Goal: Transaction & Acquisition: Purchase product/service

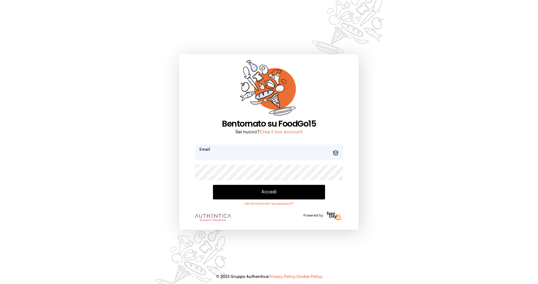
type input "**********"
click at [261, 197] on button "Accedi" at bounding box center [269, 192] width 112 height 15
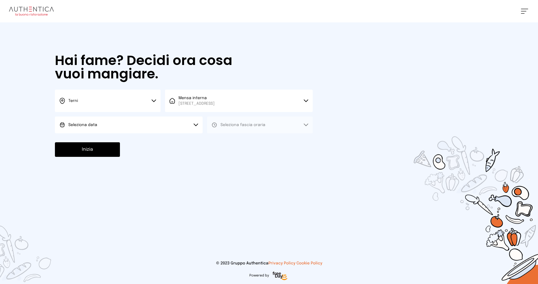
click at [115, 117] on button "Seleziona data" at bounding box center [129, 125] width 148 height 17
click at [117, 142] on li "[DATE], [DATE]" at bounding box center [129, 140] width 148 height 15
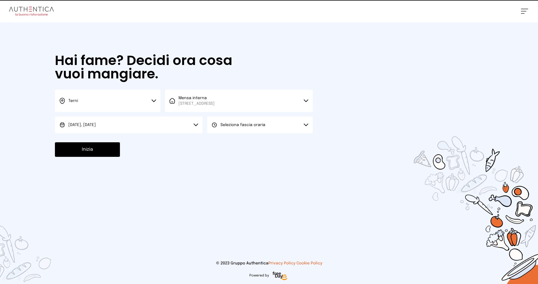
click at [234, 120] on button "Seleziona fascia oraria" at bounding box center [260, 125] width 106 height 17
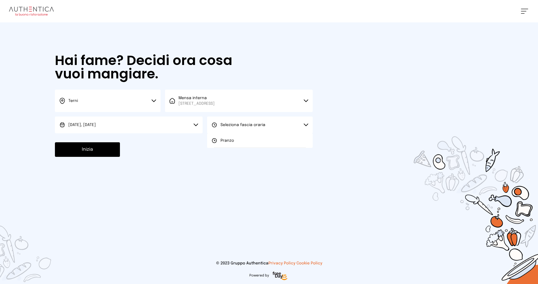
click at [94, 152] on button "Inizia" at bounding box center [87, 149] width 65 height 15
click at [236, 136] on li "Pranzo" at bounding box center [260, 140] width 106 height 15
click at [77, 155] on button "Inizia" at bounding box center [87, 149] width 65 height 15
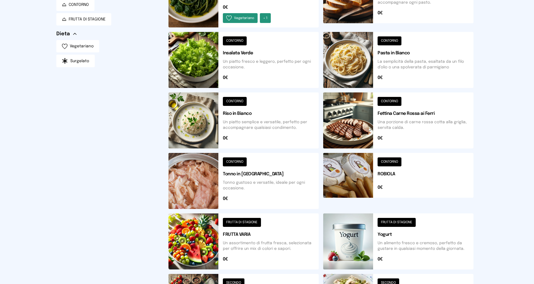
scroll to position [145, 0]
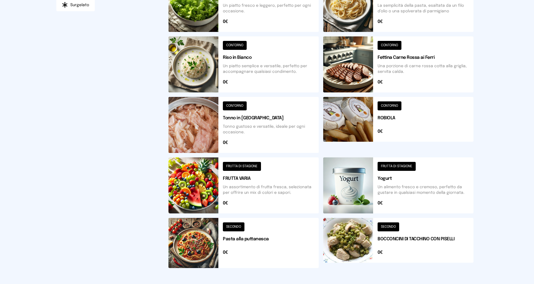
click at [407, 239] on button at bounding box center [398, 243] width 150 height 50
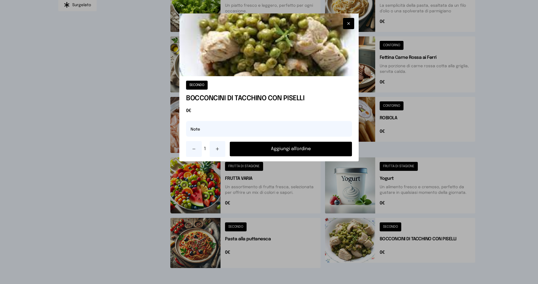
click at [262, 146] on button "Aggiungi all'ordine" at bounding box center [291, 149] width 122 height 15
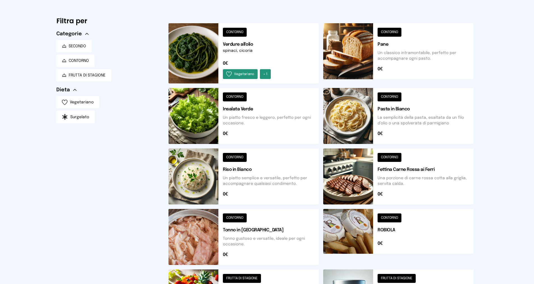
scroll to position [0, 0]
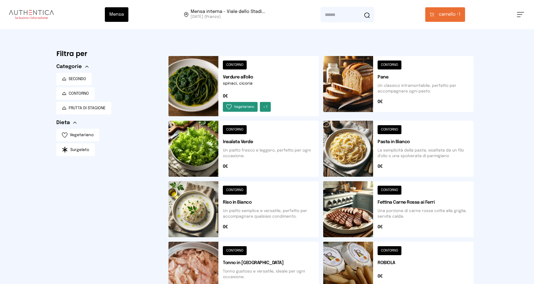
click at [244, 77] on button at bounding box center [243, 86] width 150 height 60
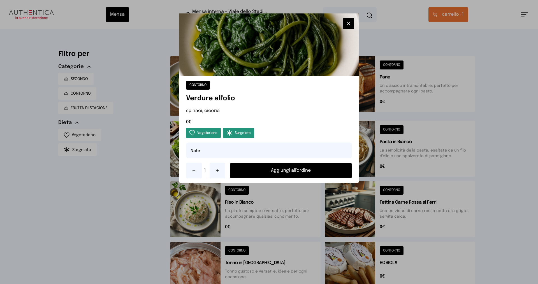
click at [283, 175] on button "Aggiungi all'ordine" at bounding box center [291, 170] width 122 height 15
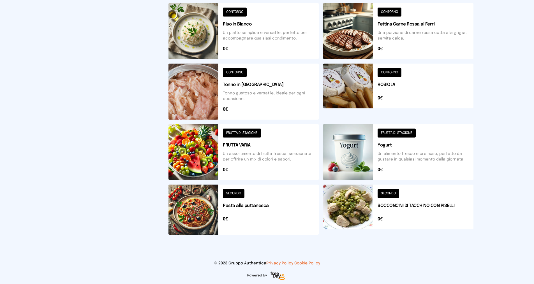
scroll to position [10, 0]
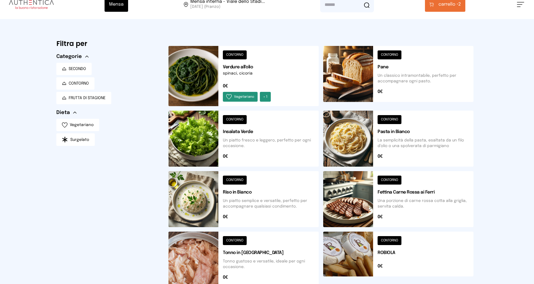
click at [451, 4] on span "carrello •" at bounding box center [448, 4] width 20 height 7
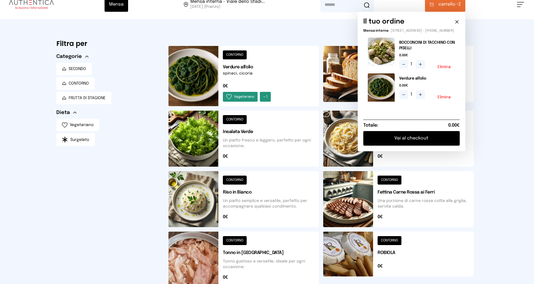
click at [422, 145] on button "Vai al checkout" at bounding box center [411, 138] width 96 height 15
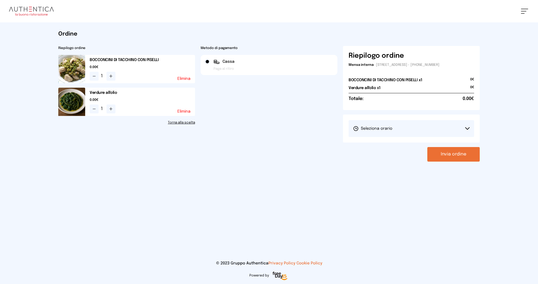
click at [414, 127] on button "Seleziona orario" at bounding box center [412, 128] width 126 height 17
click at [397, 143] on li "1° Turno (13:00 - 15:00)" at bounding box center [412, 144] width 126 height 15
click at [452, 153] on button "Invia ordine" at bounding box center [453, 154] width 52 height 15
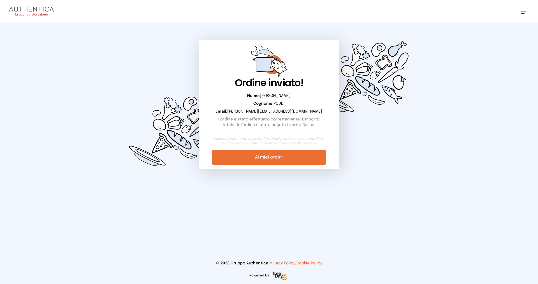
click at [275, 160] on link "Ai miei ordini" at bounding box center [269, 157] width 114 height 15
